Goal: Check status: Check status

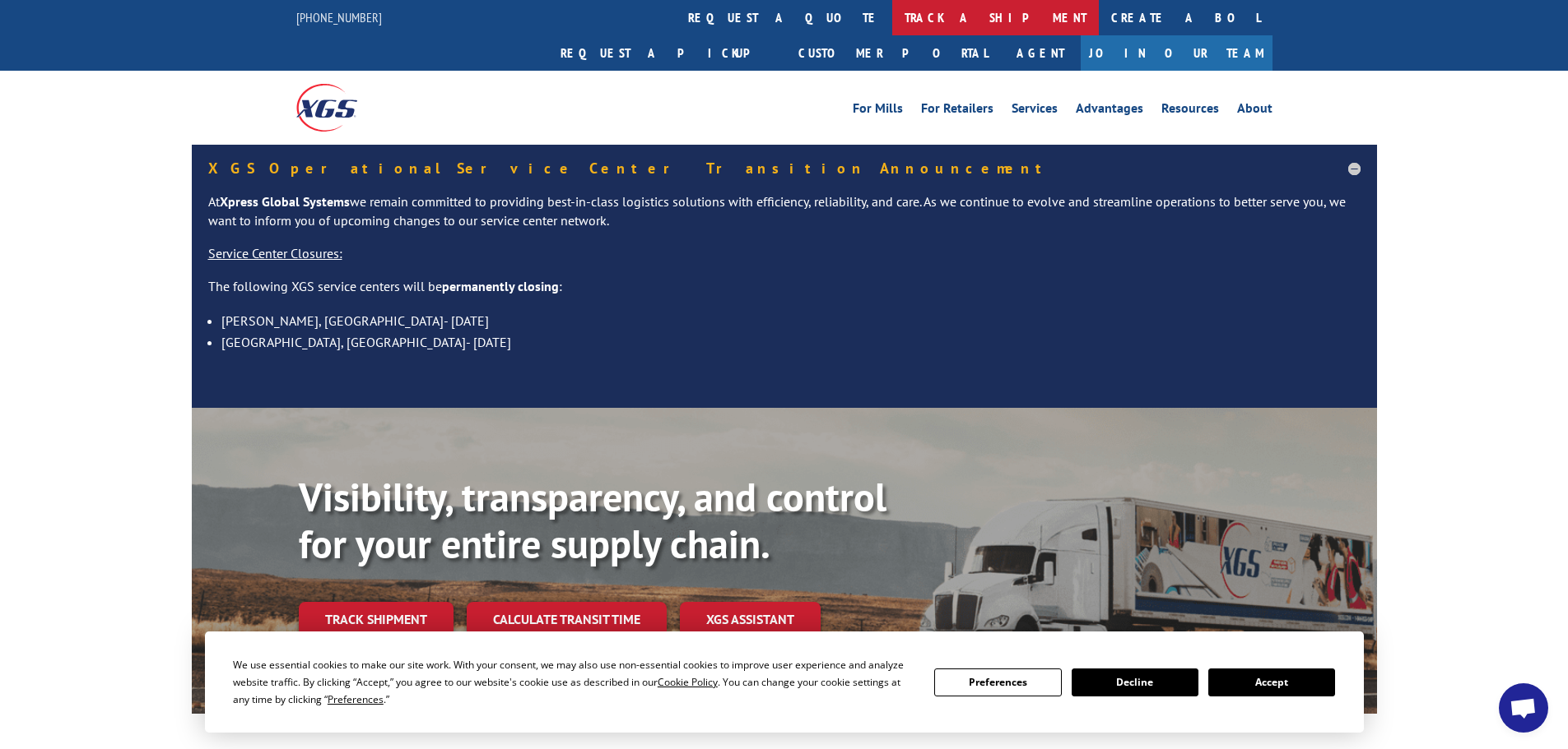
click at [892, 17] on link "track a shipment" at bounding box center [995, 17] width 206 height 35
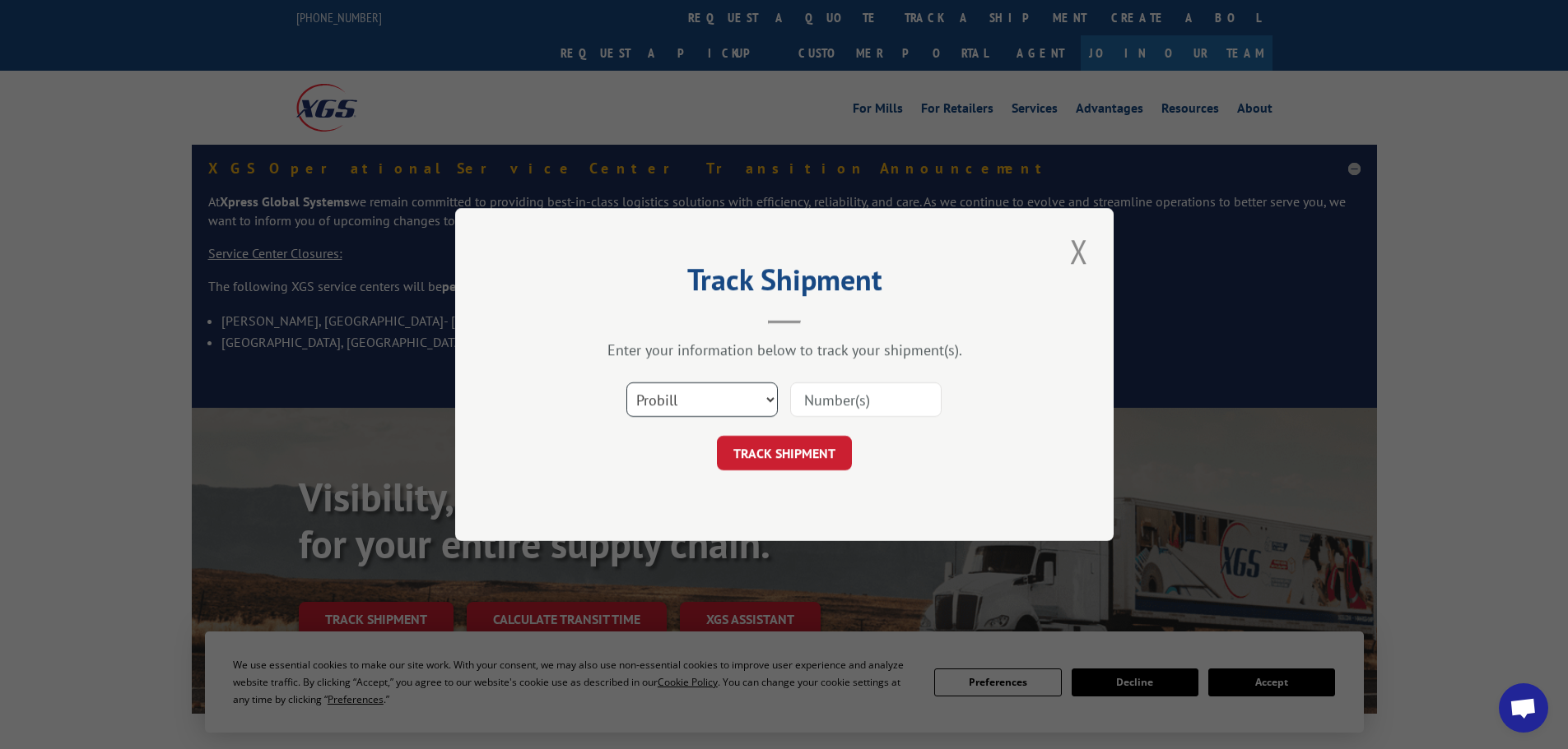
click at [724, 403] on select "Select category... Probill BOL PO" at bounding box center [702, 400] width 152 height 35
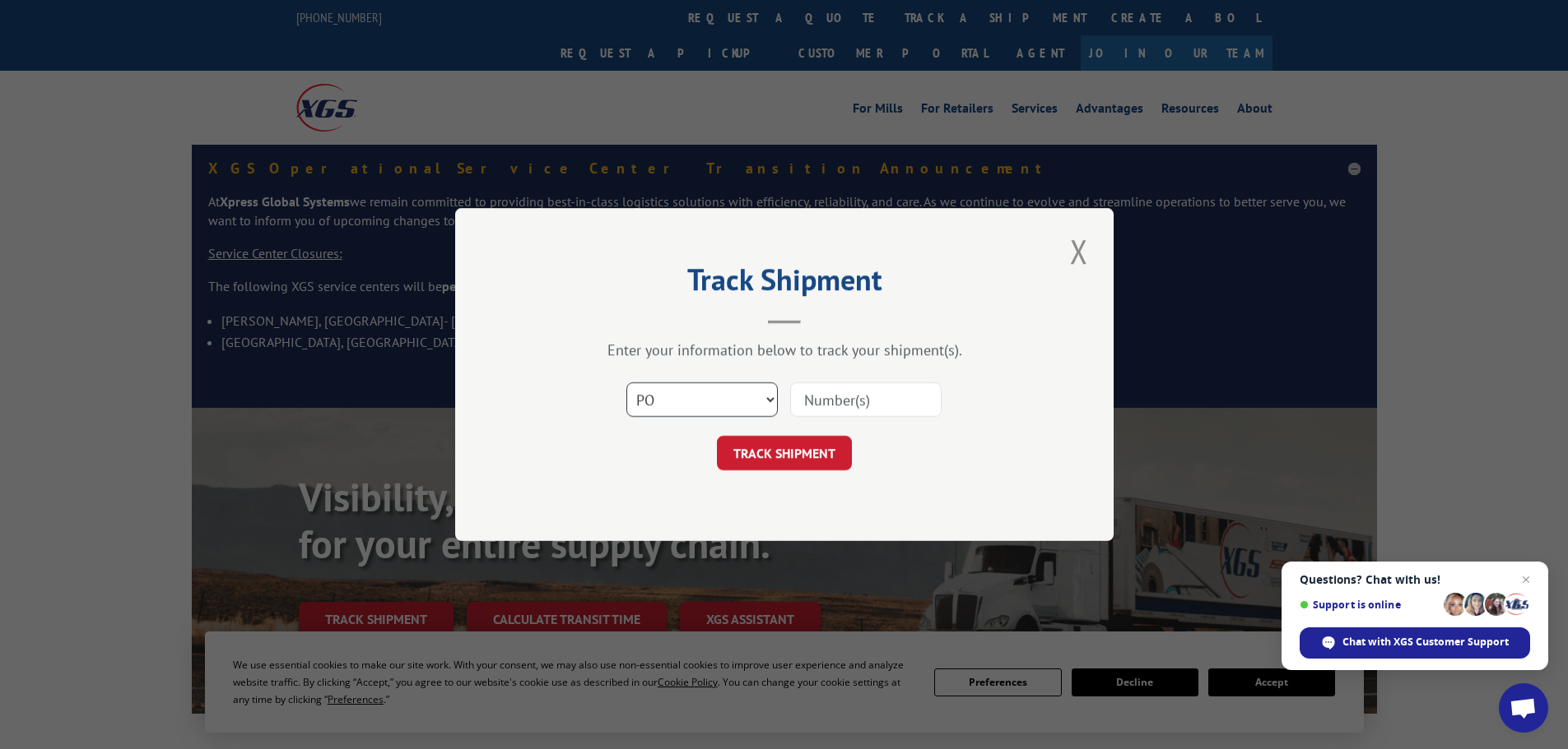
click at [627, 383] on select "Select category... Probill BOL PO" at bounding box center [702, 400] width 152 height 35
click at [722, 392] on select "Select category... Probill BOL PO" at bounding box center [702, 400] width 152 height 35
select select "probill"
click at [627, 383] on select "Select category... Probill BOL PO" at bounding box center [702, 400] width 152 height 35
click at [827, 398] on input at bounding box center [866, 400] width 152 height 35
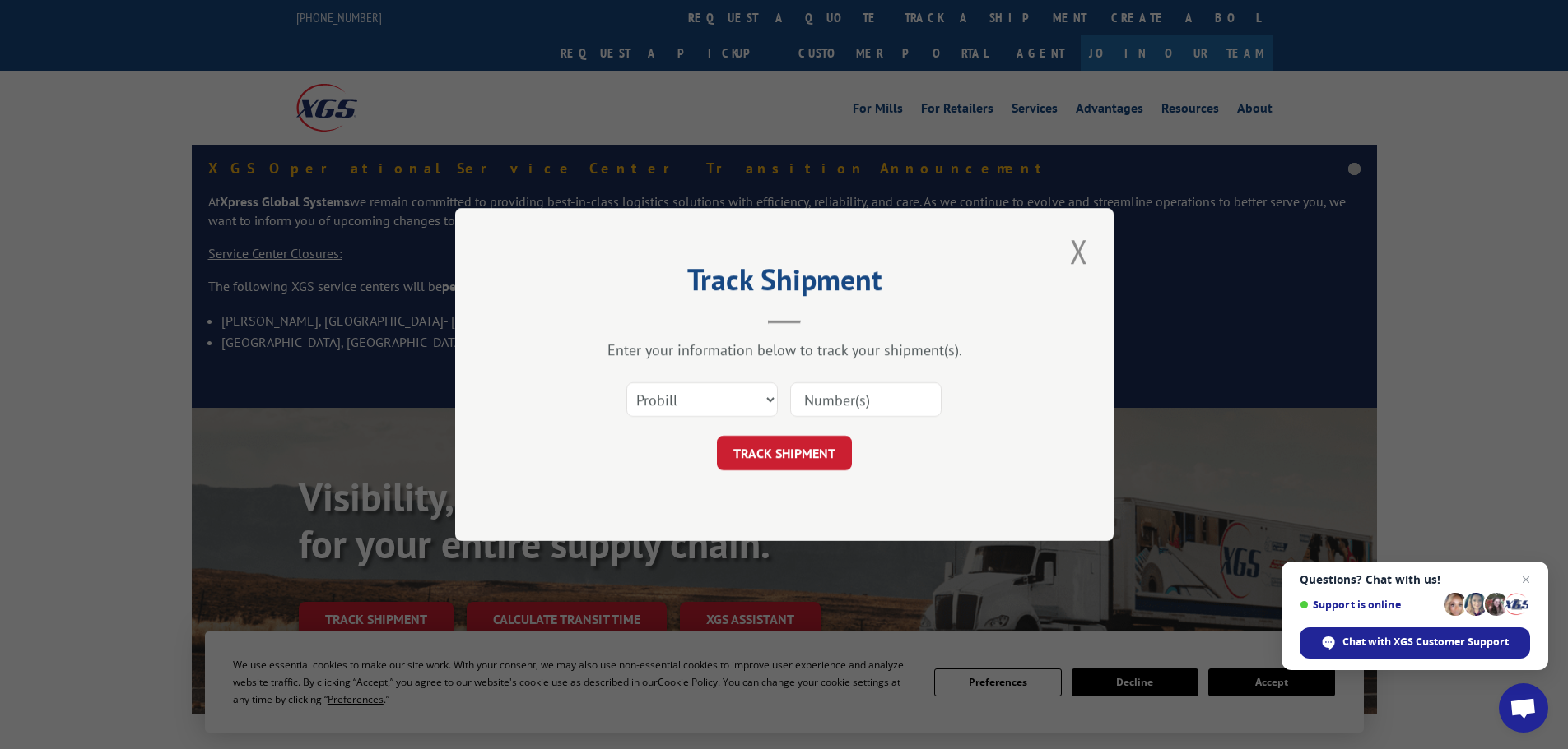
paste input "570110353"
type input "570110353"
click at [799, 455] on button "TRACK SHIPMENT" at bounding box center [784, 453] width 135 height 35
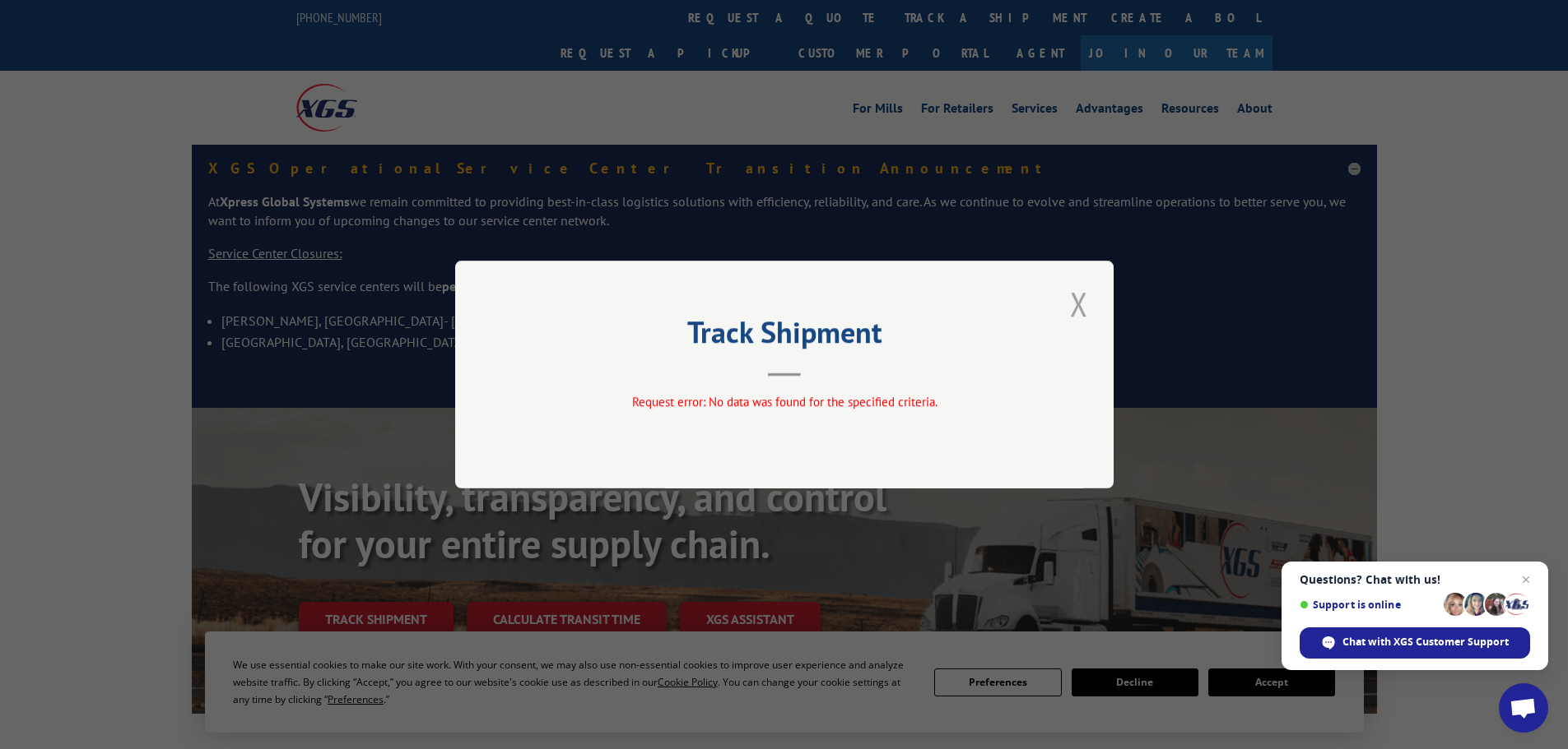
click at [1078, 306] on button "Close modal" at bounding box center [1079, 303] width 28 height 45
